Goal: Task Accomplishment & Management: Manage account settings

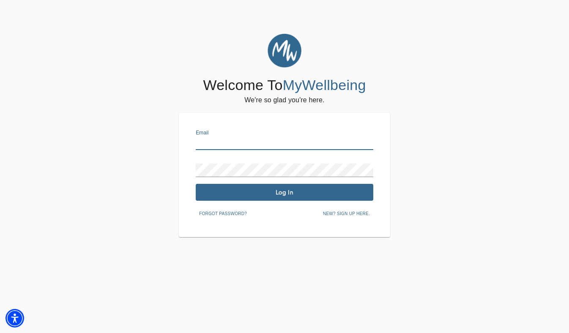
click at [223, 146] on input "text" at bounding box center [284, 143] width 177 height 14
type input "[PERSON_NAME][EMAIL_ADDRESS][DOMAIN_NAME]"
click at [286, 192] on span "Log In" at bounding box center [284, 192] width 171 height 8
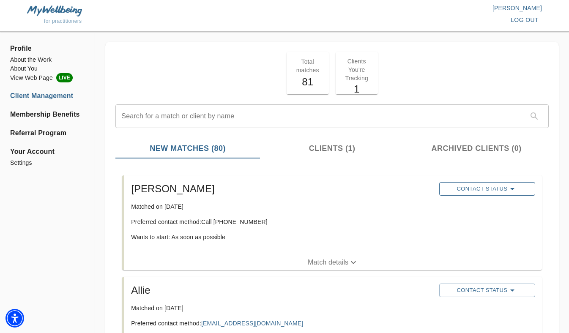
click at [480, 184] on span "Contact Status" at bounding box center [486, 189] width 87 height 10
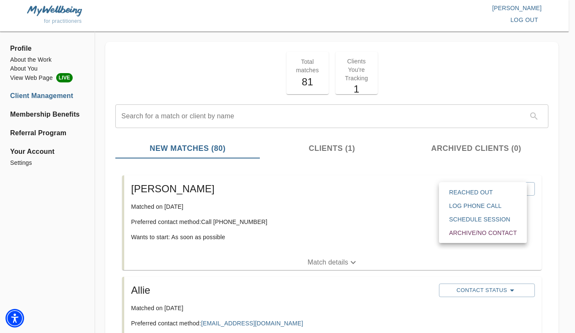
click at [480, 191] on span "Reached Out" at bounding box center [483, 192] width 68 height 8
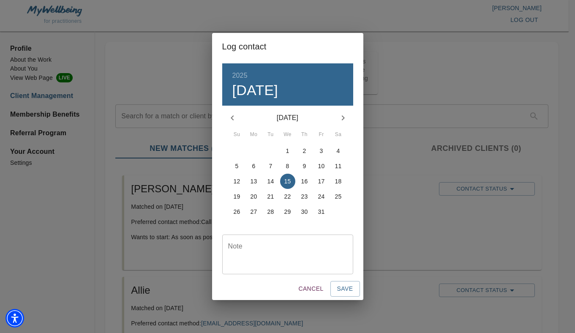
click at [250, 258] on textarea at bounding box center [287, 255] width 119 height 24
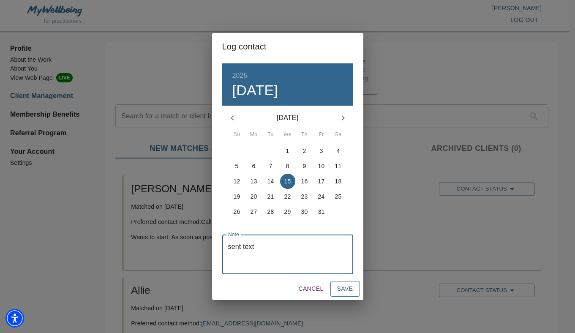
type textarea "sent text"
click at [352, 289] on span "Save" at bounding box center [345, 288] width 16 height 11
